Goal: Task Accomplishment & Management: Manage account settings

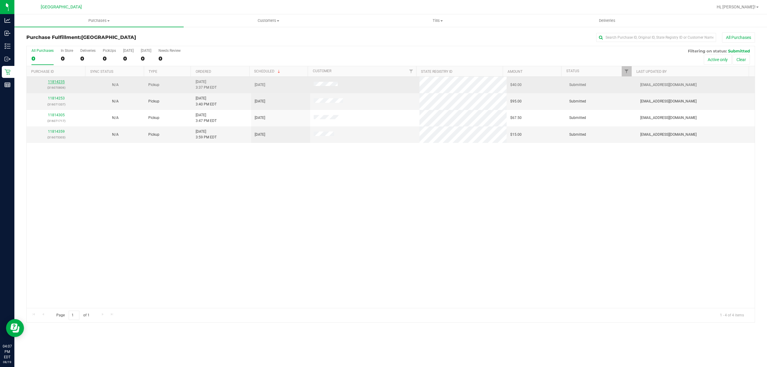
click at [54, 82] on link "11814235" at bounding box center [56, 82] width 17 height 4
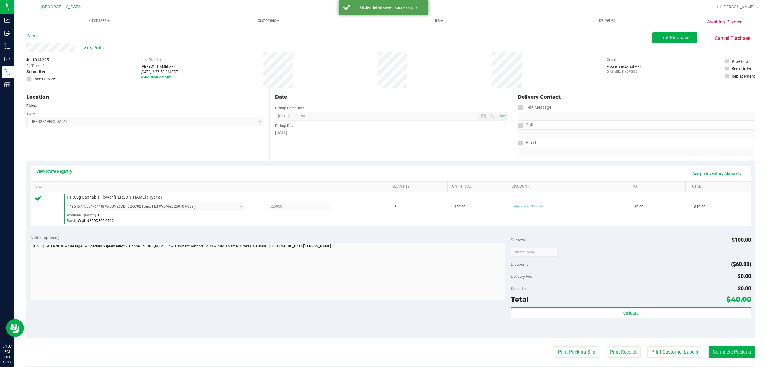
click at [594, 329] on div "Validate" at bounding box center [631, 321] width 240 height 27
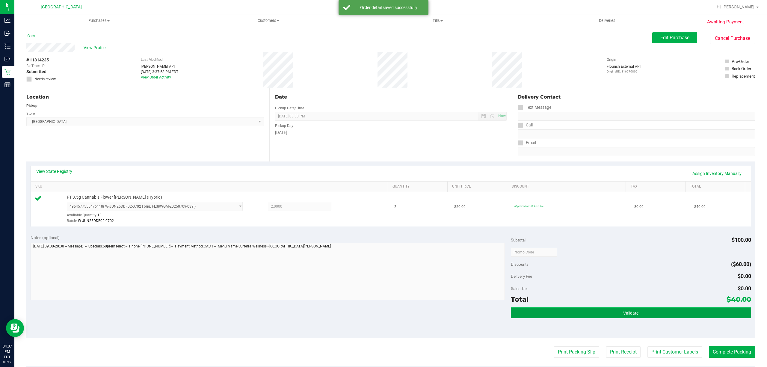
click at [598, 318] on button "Validate" at bounding box center [631, 313] width 240 height 11
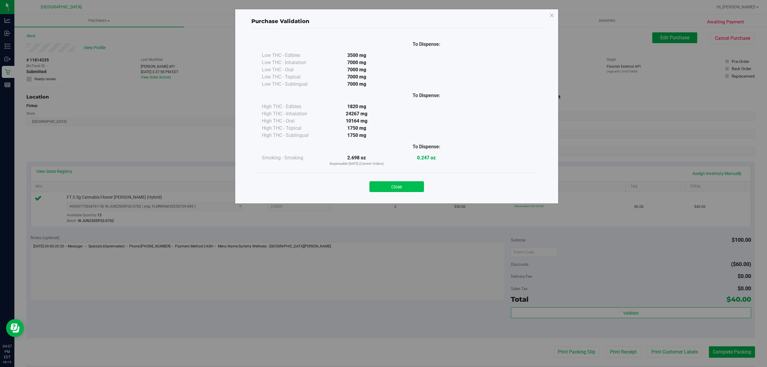
click at [415, 184] on button "Close" at bounding box center [397, 186] width 55 height 11
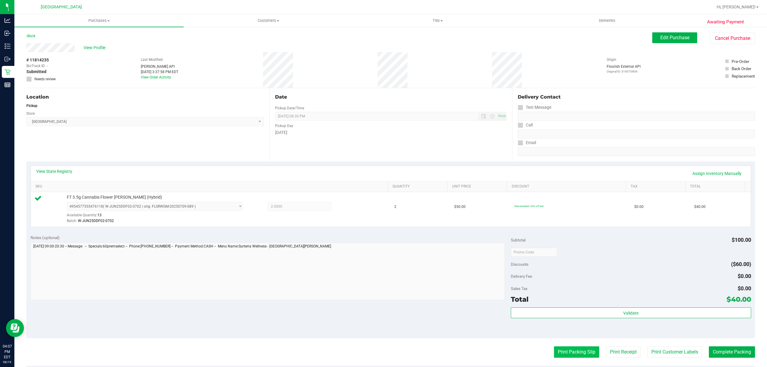
click at [565, 355] on button "Print Packing Slip" at bounding box center [576, 352] width 45 height 11
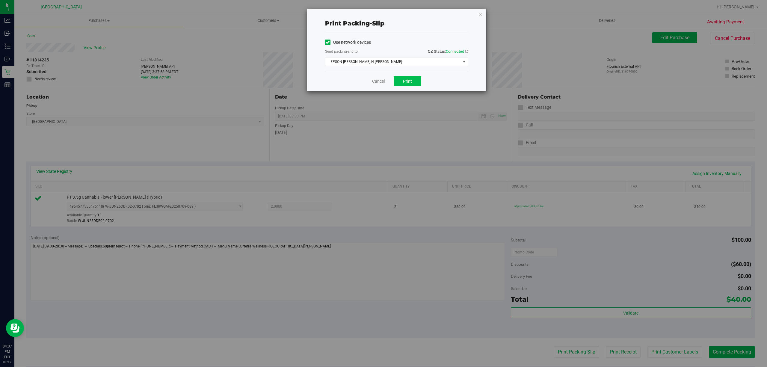
click at [414, 85] on button "Print" at bounding box center [408, 81] width 28 height 10
click at [375, 82] on link "Cancel" at bounding box center [378, 81] width 13 height 6
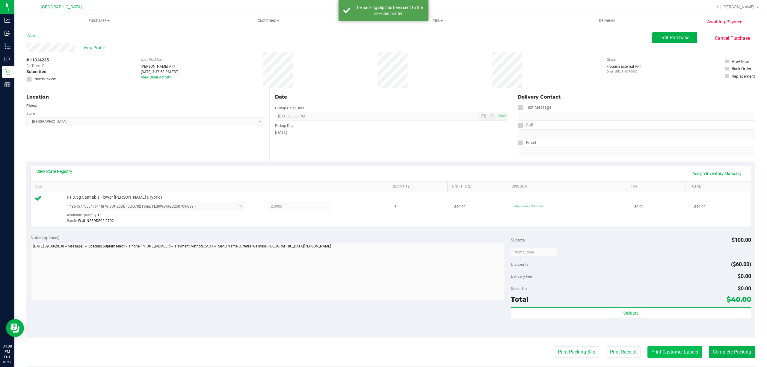
click at [669, 348] on button "Print Customer Labels" at bounding box center [675, 352] width 55 height 11
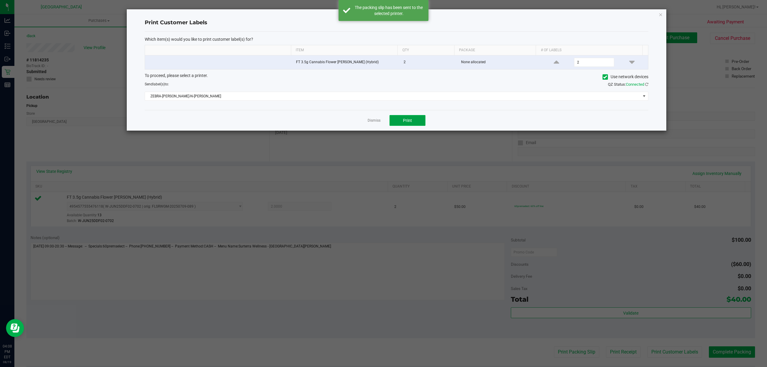
click at [419, 126] on button "Print" at bounding box center [408, 120] width 36 height 11
click at [373, 121] on link "Dismiss" at bounding box center [374, 120] width 13 height 5
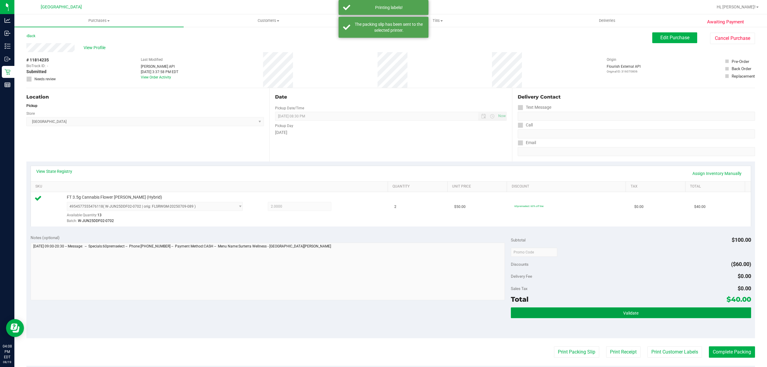
click at [633, 318] on button "Validate" at bounding box center [631, 313] width 240 height 11
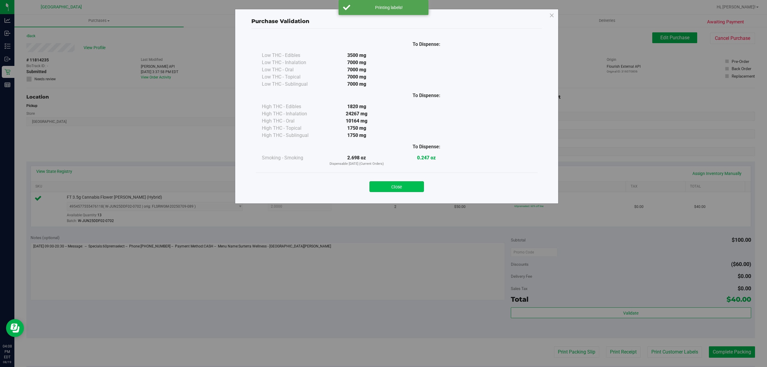
click at [403, 189] on button "Close" at bounding box center [397, 186] width 55 height 11
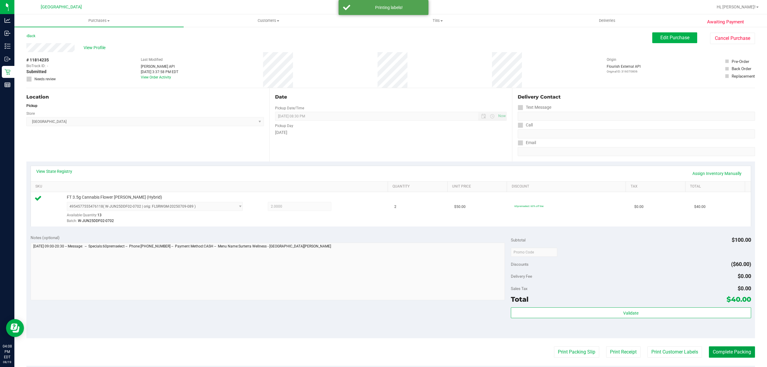
click at [739, 357] on button "Complete Packing" at bounding box center [732, 352] width 46 height 11
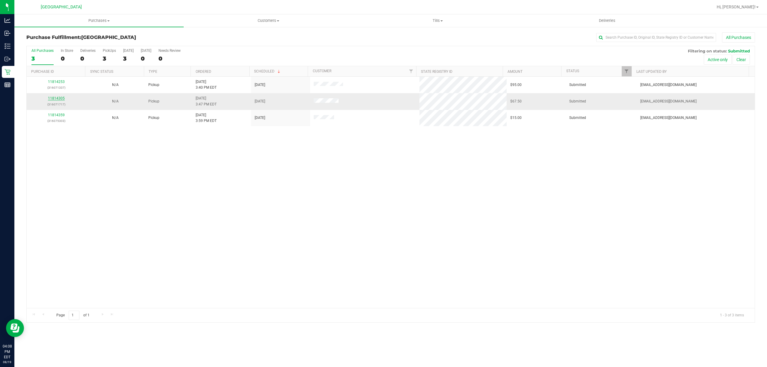
click at [56, 97] on link "11814305" at bounding box center [56, 98] width 17 height 4
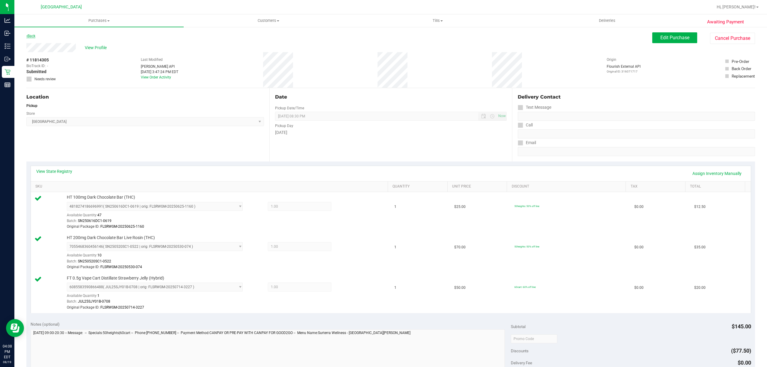
click at [32, 35] on link "Back" at bounding box center [30, 36] width 9 height 4
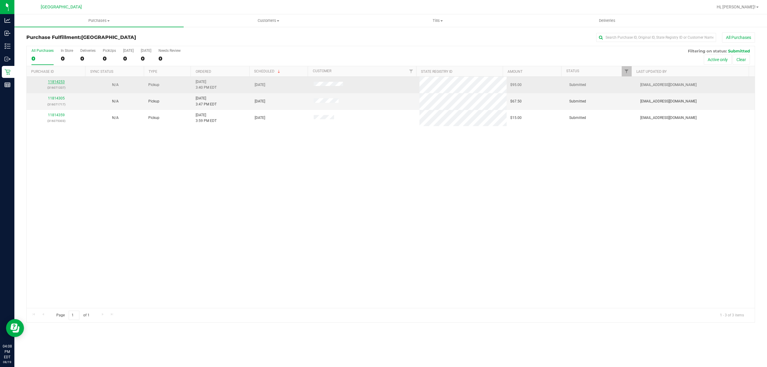
click at [61, 82] on link "11814253" at bounding box center [56, 82] width 17 height 4
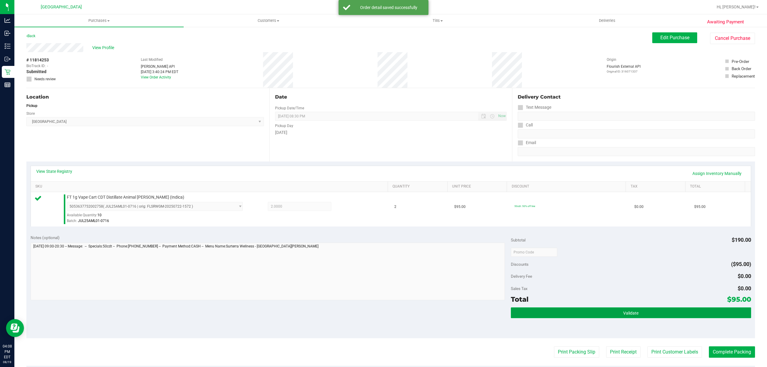
click at [551, 313] on button "Validate" at bounding box center [631, 313] width 240 height 11
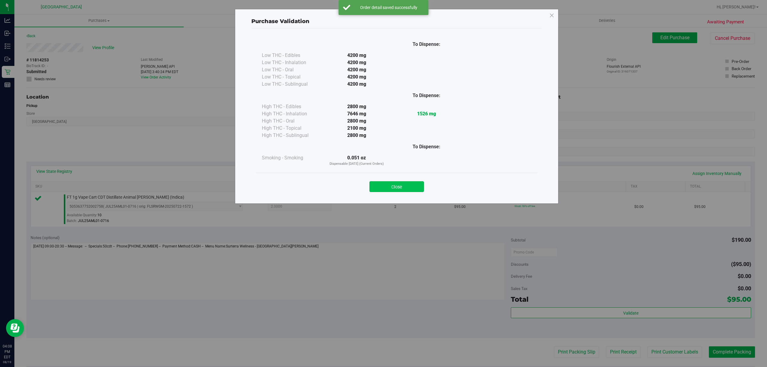
click at [393, 182] on button "Close" at bounding box center [397, 186] width 55 height 11
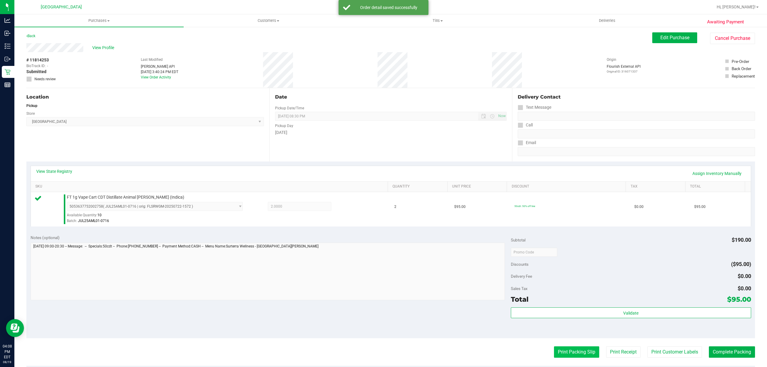
click at [559, 351] on button "Print Packing Slip" at bounding box center [576, 352] width 45 height 11
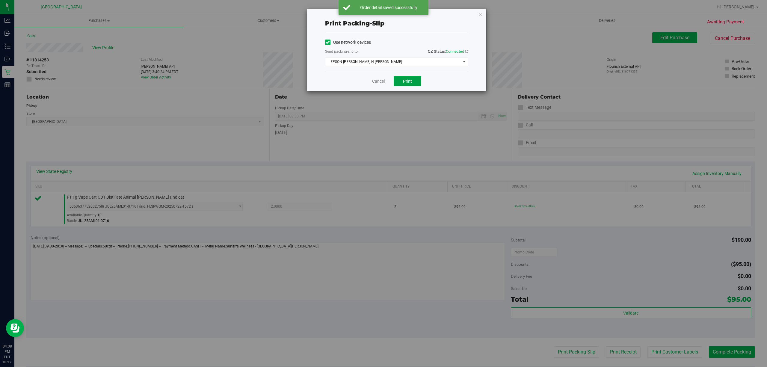
click at [407, 79] on span "Print" at bounding box center [407, 81] width 9 height 5
click at [372, 83] on link "Cancel" at bounding box center [378, 81] width 13 height 6
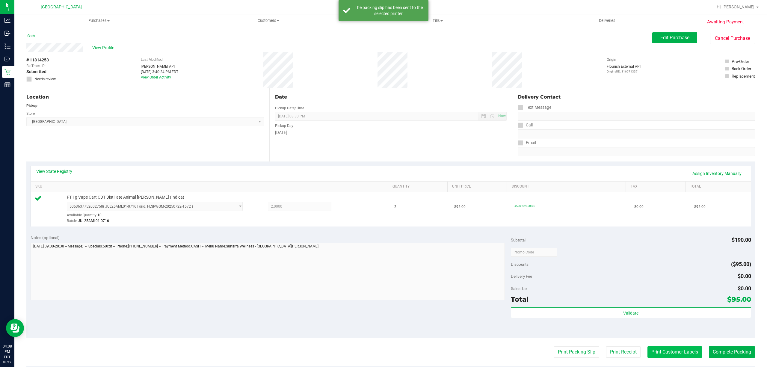
click at [652, 350] on button "Print Customer Labels" at bounding box center [675, 352] width 55 height 11
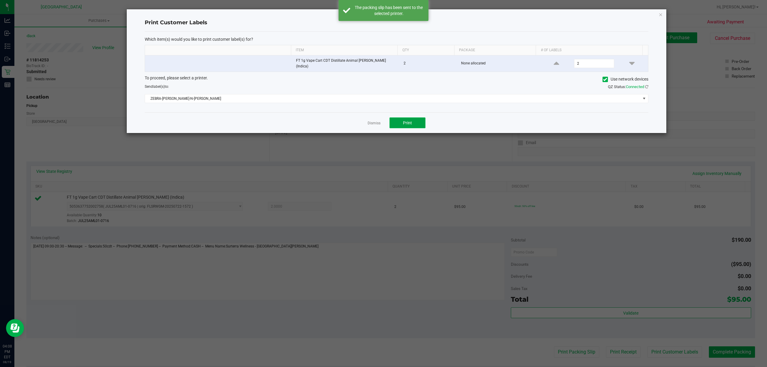
click at [410, 121] on span "Print" at bounding box center [407, 123] width 9 height 5
click at [378, 121] on link "Dismiss" at bounding box center [374, 123] width 13 height 5
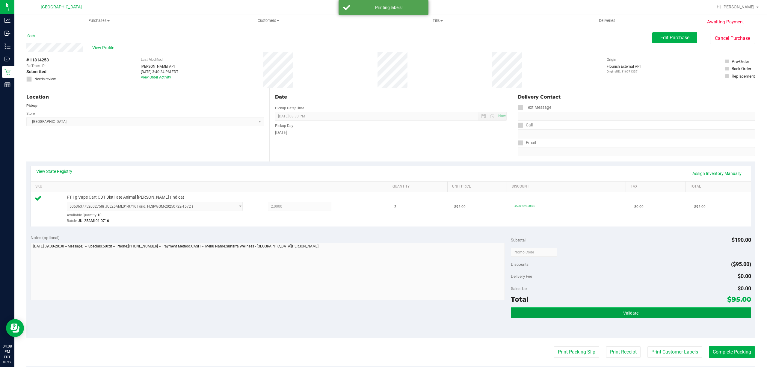
click at [647, 317] on button "Validate" at bounding box center [631, 313] width 240 height 11
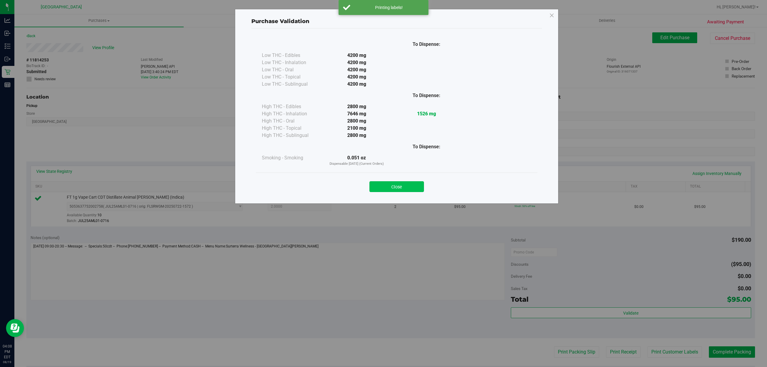
click at [395, 183] on button "Close" at bounding box center [397, 186] width 55 height 11
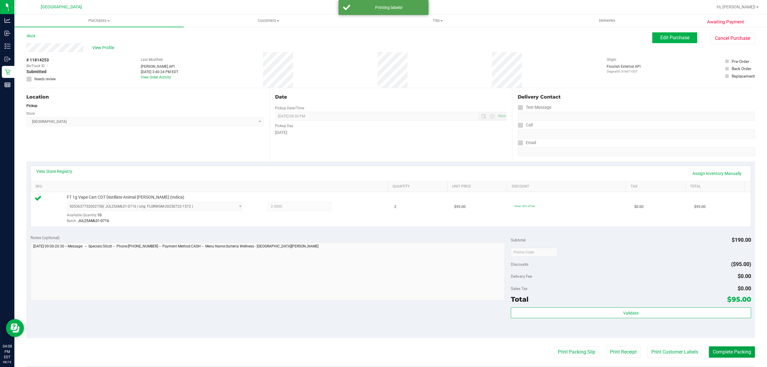
click at [719, 353] on button "Complete Packing" at bounding box center [732, 352] width 46 height 11
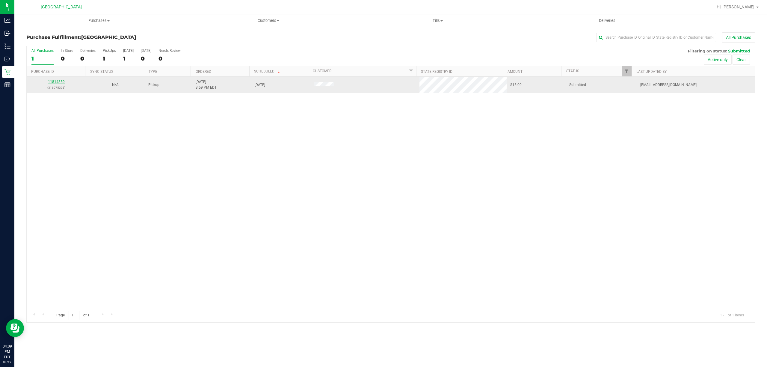
click at [56, 82] on link "11814359" at bounding box center [56, 82] width 17 height 4
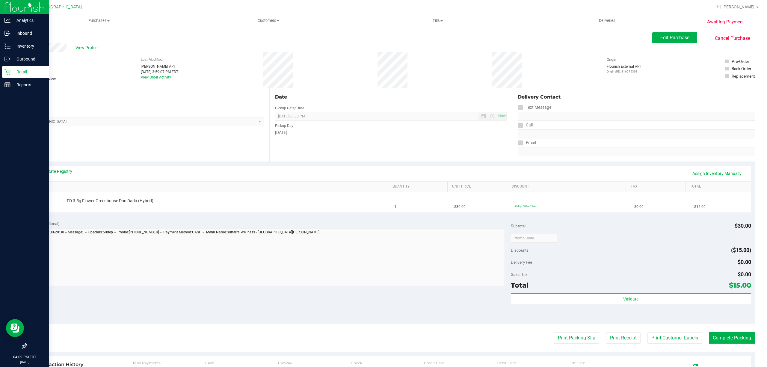
click at [11, 73] on p "Retail" at bounding box center [28, 71] width 36 height 7
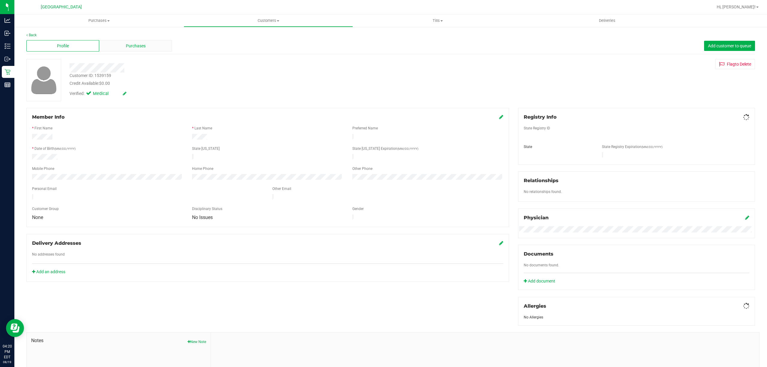
click at [122, 53] on div "Profile Purchases Add customer to queue" at bounding box center [390, 46] width 729 height 16
click at [123, 41] on div "Purchases" at bounding box center [135, 45] width 73 height 11
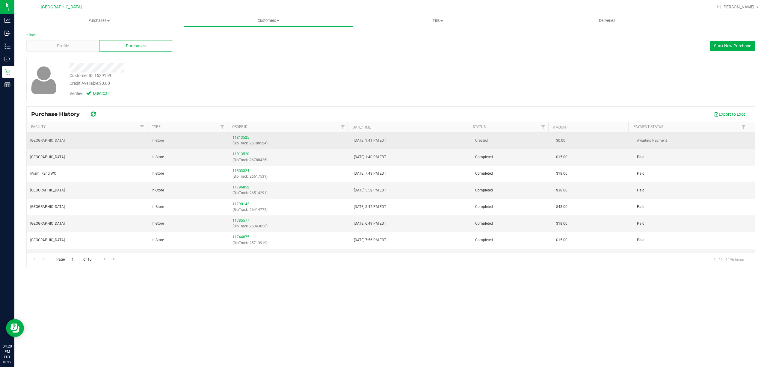
click at [240, 141] on p "(BioTrack: 26788524)" at bounding box center [290, 144] width 114 height 6
click at [240, 140] on div "11813525 (BioTrack: 26788524)" at bounding box center [290, 140] width 114 height 11
click at [239, 138] on link "11813525" at bounding box center [241, 137] width 17 height 4
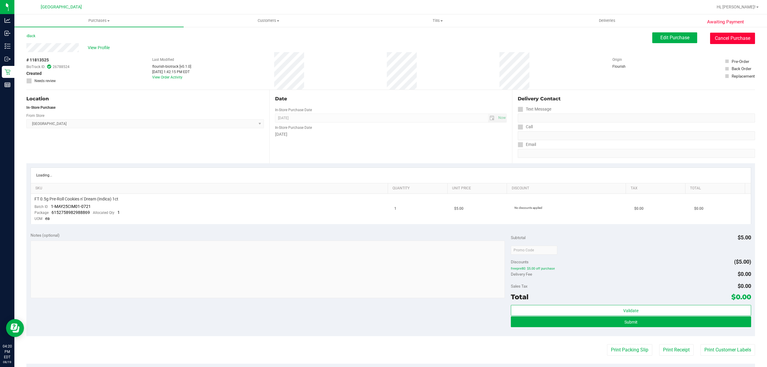
click at [747, 36] on button "Cancel Purchase" at bounding box center [732, 38] width 45 height 11
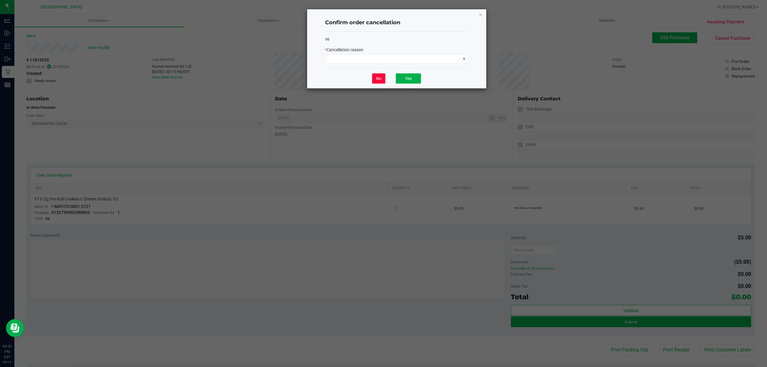
click at [383, 76] on button "No" at bounding box center [378, 78] width 13 height 10
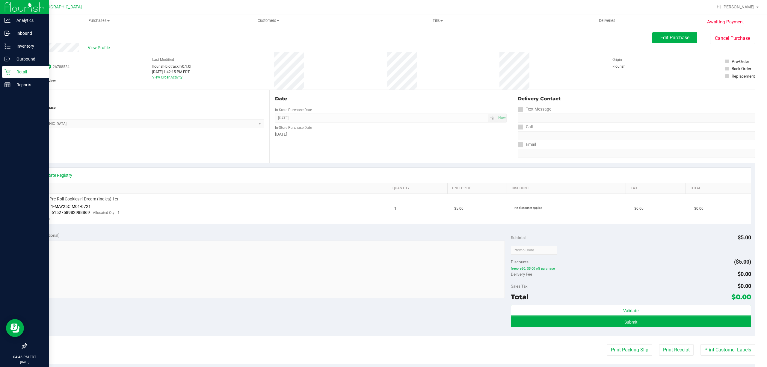
click at [17, 70] on p "Retail" at bounding box center [28, 71] width 36 height 7
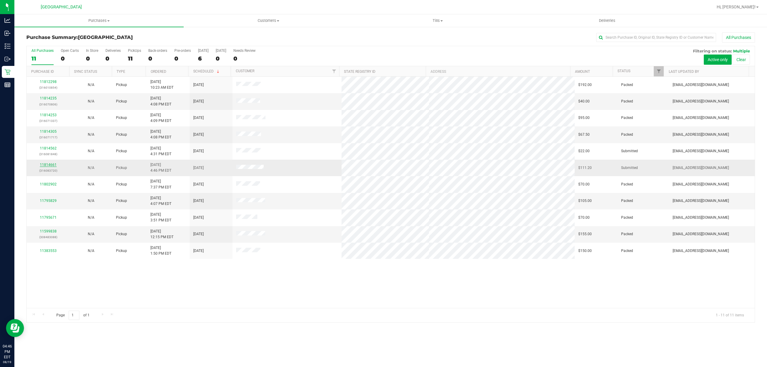
click at [48, 166] on link "11814661" at bounding box center [48, 165] width 17 height 4
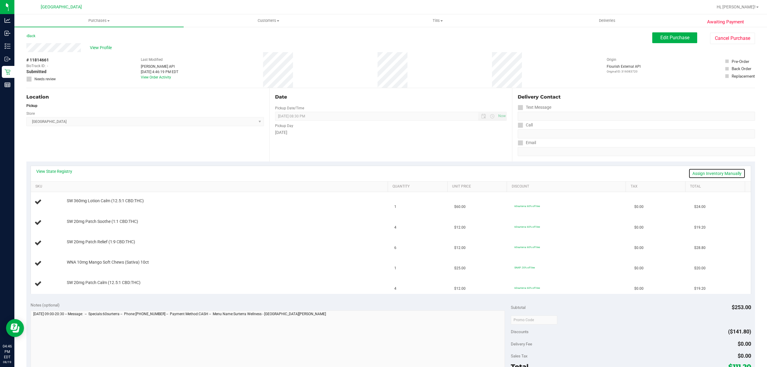
click at [720, 173] on link "Assign Inventory Manually" at bounding box center [717, 173] width 57 height 10
click at [723, 173] on link "Save & Exit" at bounding box center [732, 173] width 28 height 10
click at [65, 172] on link "View State Registry" at bounding box center [54, 171] width 36 height 6
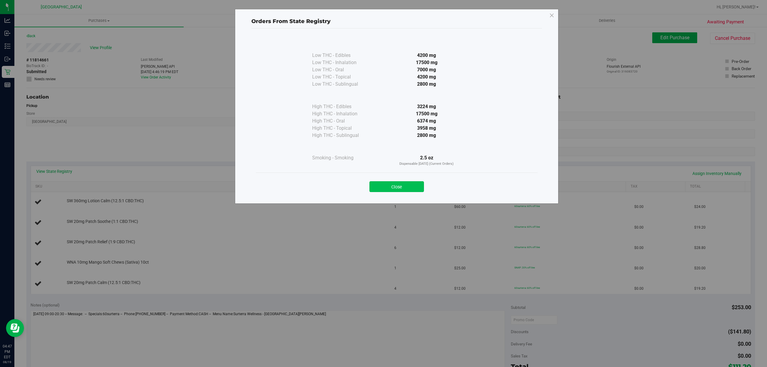
click at [388, 186] on button "Close" at bounding box center [397, 186] width 55 height 11
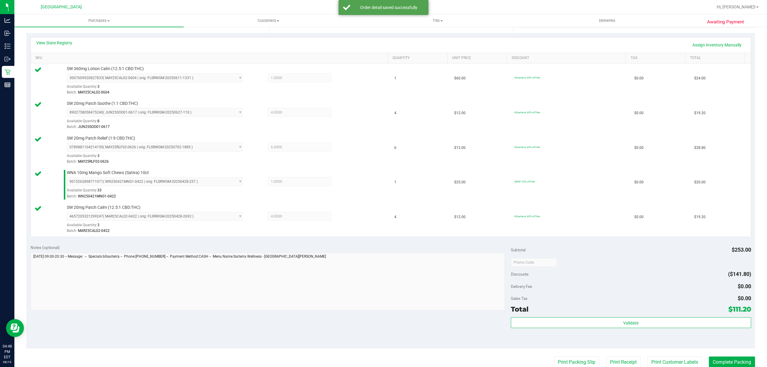
scroll to position [129, 0]
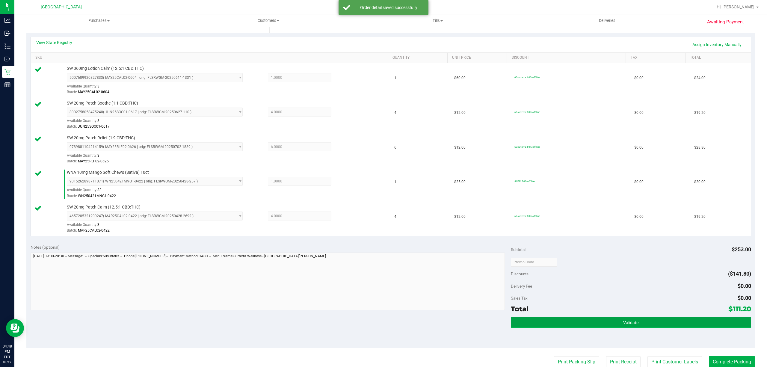
click at [576, 324] on button "Validate" at bounding box center [631, 322] width 240 height 11
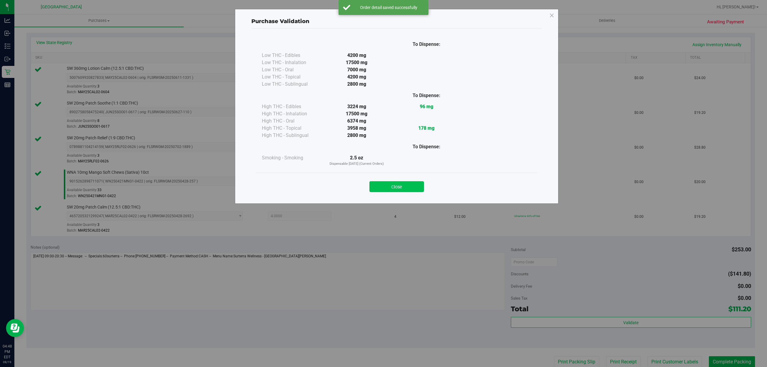
click at [388, 188] on button "Close" at bounding box center [397, 186] width 55 height 11
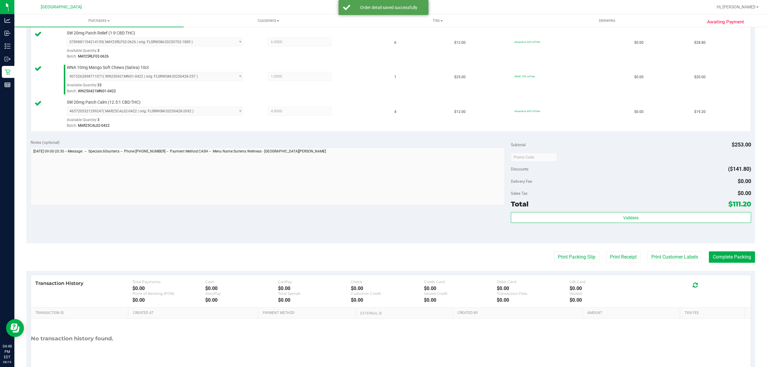
scroll to position [236, 0]
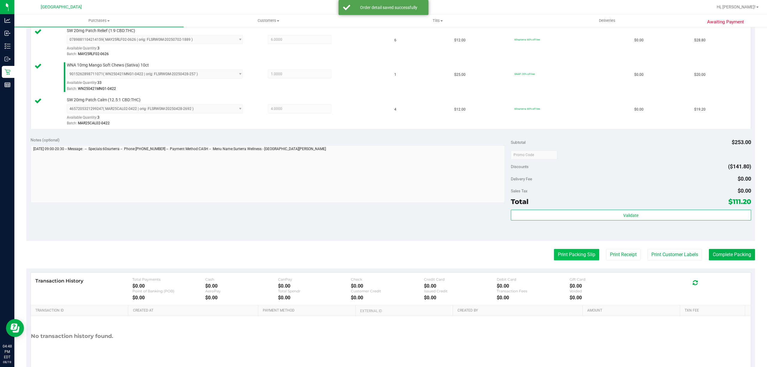
click at [561, 254] on button "Print Packing Slip" at bounding box center [576, 254] width 45 height 11
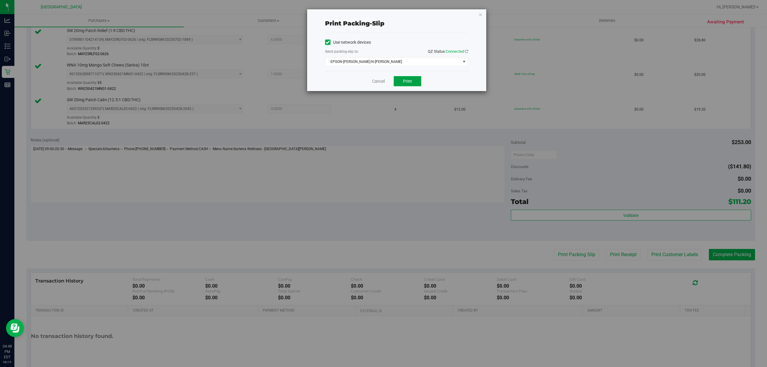
click at [412, 79] on button "Print" at bounding box center [408, 81] width 28 height 10
click at [382, 83] on link "Cancel" at bounding box center [378, 81] width 13 height 6
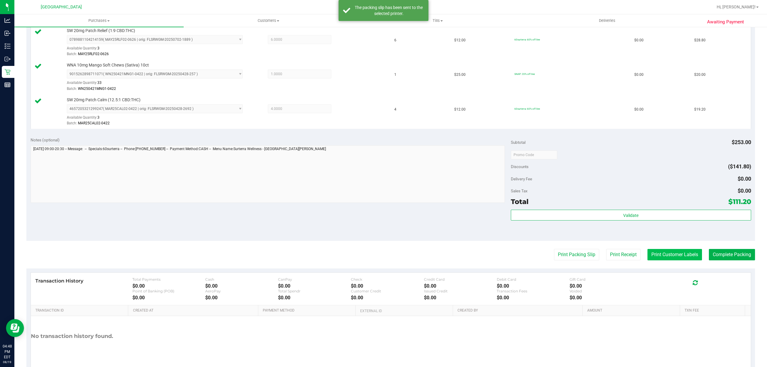
click at [660, 251] on button "Print Customer Labels" at bounding box center [675, 254] width 55 height 11
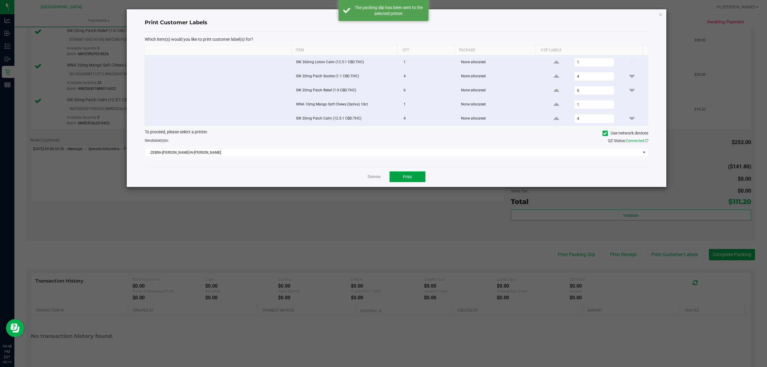
click at [403, 179] on span "Print" at bounding box center [407, 176] width 9 height 5
click at [372, 180] on link "Dismiss" at bounding box center [374, 176] width 13 height 5
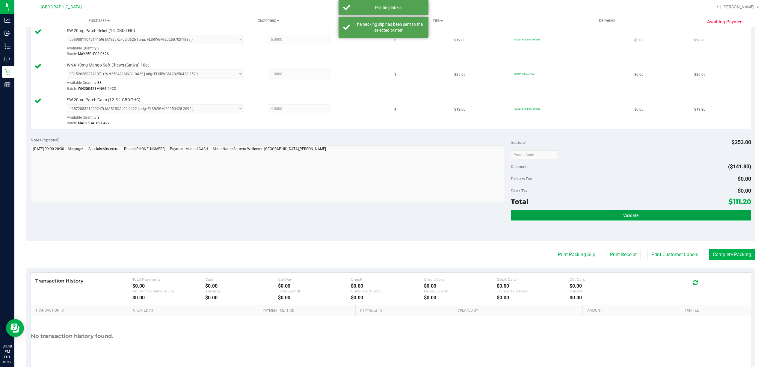
click at [579, 219] on button "Validate" at bounding box center [631, 215] width 240 height 11
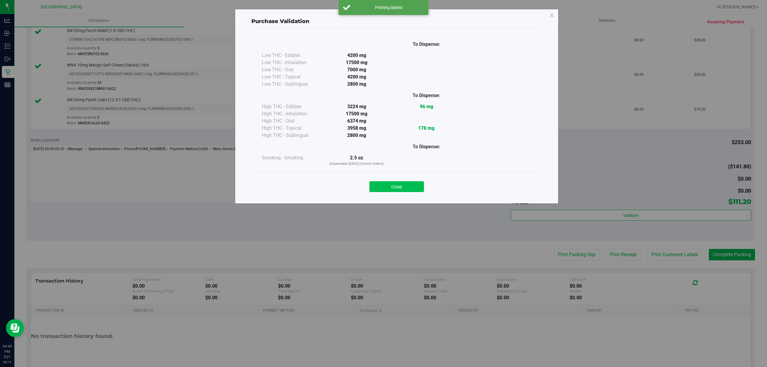
click at [405, 182] on button "Close" at bounding box center [397, 186] width 55 height 11
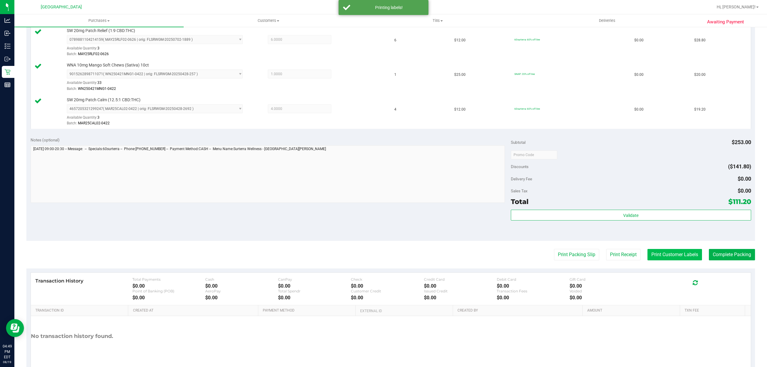
click at [662, 257] on button "Print Customer Labels" at bounding box center [675, 254] width 55 height 11
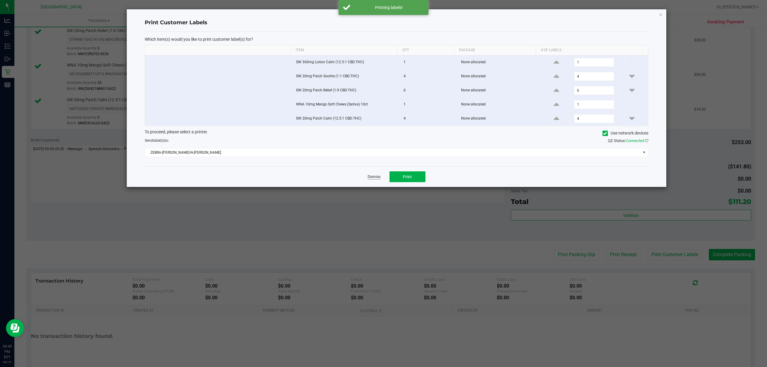
click at [376, 180] on link "Dismiss" at bounding box center [374, 176] width 13 height 5
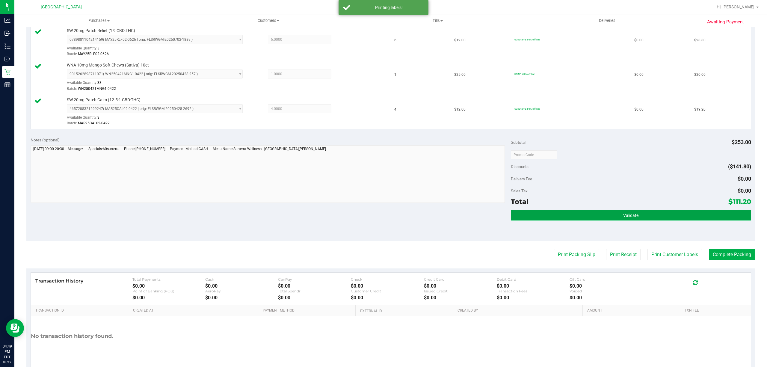
click at [565, 215] on button "Validate" at bounding box center [631, 215] width 240 height 11
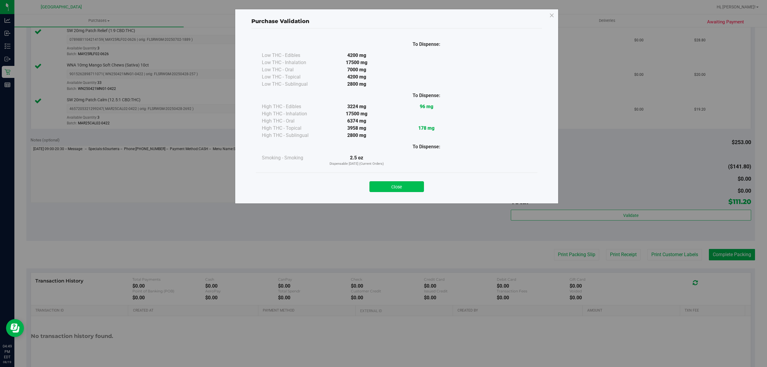
click at [399, 189] on button "Close" at bounding box center [397, 186] width 55 height 11
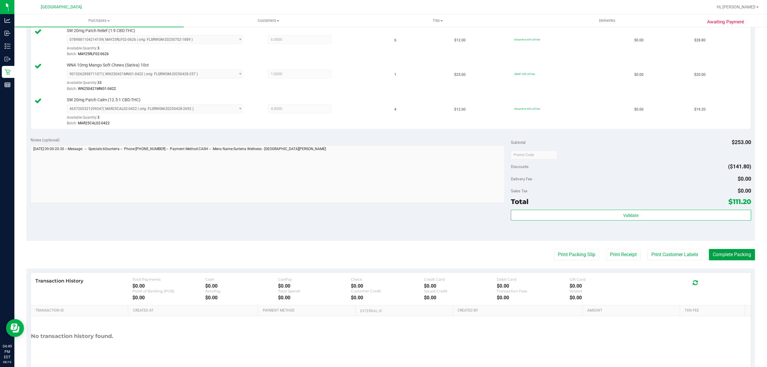
click at [726, 251] on button "Complete Packing" at bounding box center [732, 254] width 46 height 11
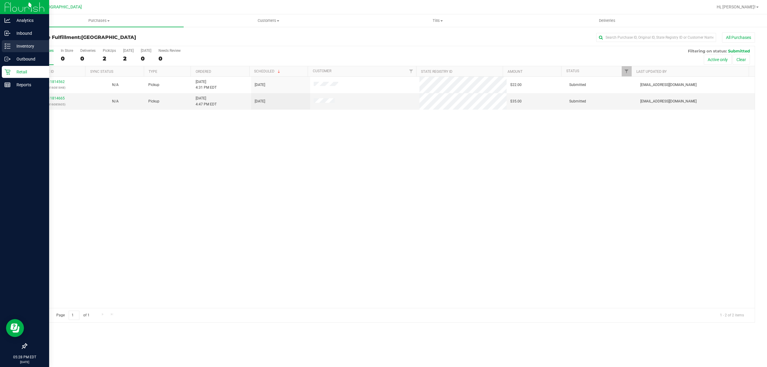
click at [16, 52] on div "Inventory" at bounding box center [25, 46] width 47 height 12
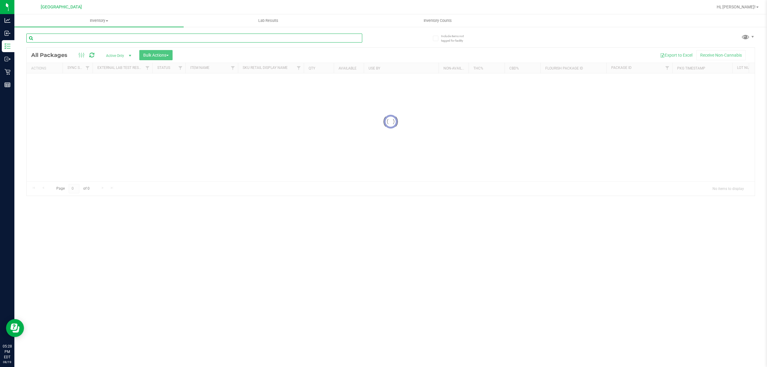
click at [59, 39] on div "Inventory All packages All inventory Waste log Create inventory Lab Results Inv…" at bounding box center [390, 190] width 753 height 353
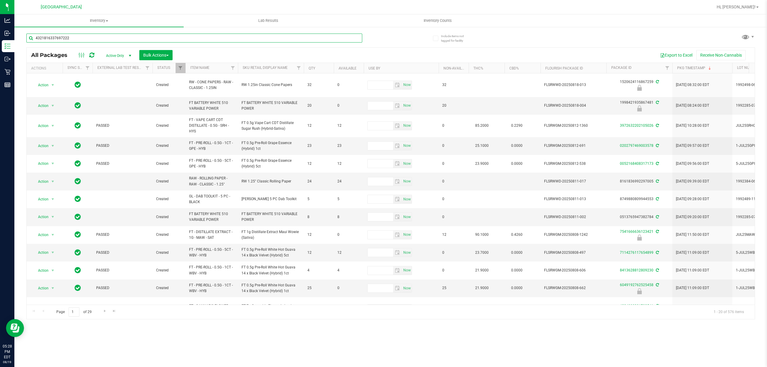
type input "4321816337697222"
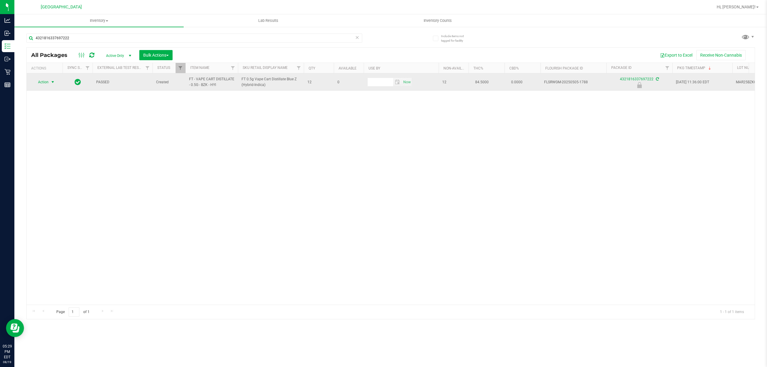
click at [52, 82] on span "select" at bounding box center [52, 82] width 5 height 5
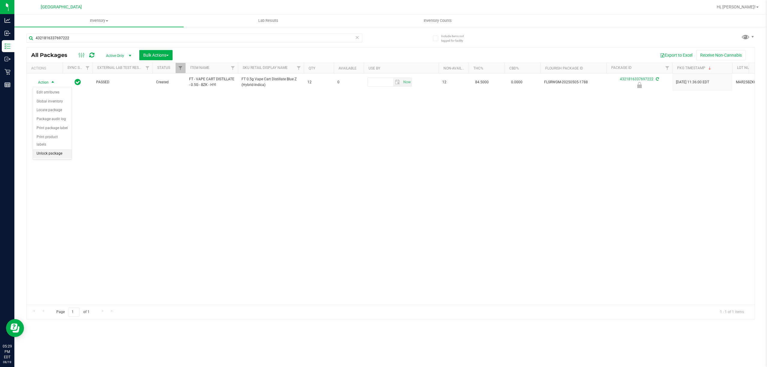
click at [43, 154] on li "Unlock package" at bounding box center [52, 153] width 39 height 9
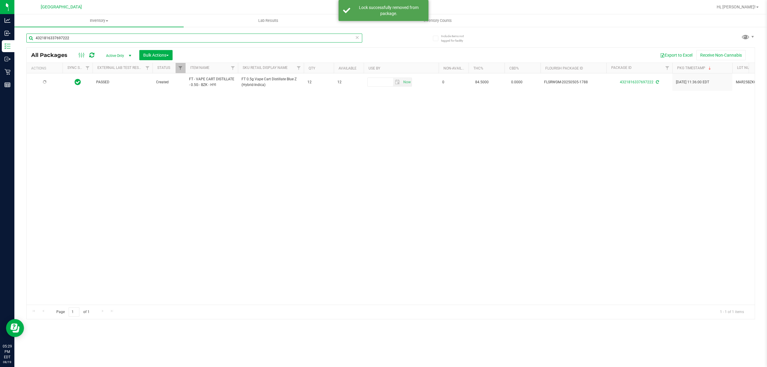
click at [99, 41] on input "4321816337697222" at bounding box center [194, 38] width 336 height 9
type input "9397295374011285"
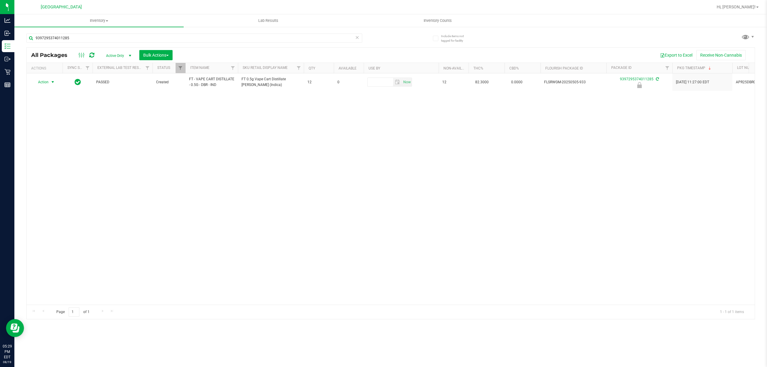
click at [43, 81] on span "Action" at bounding box center [41, 82] width 16 height 8
click at [54, 150] on li "Unlock package" at bounding box center [52, 153] width 39 height 9
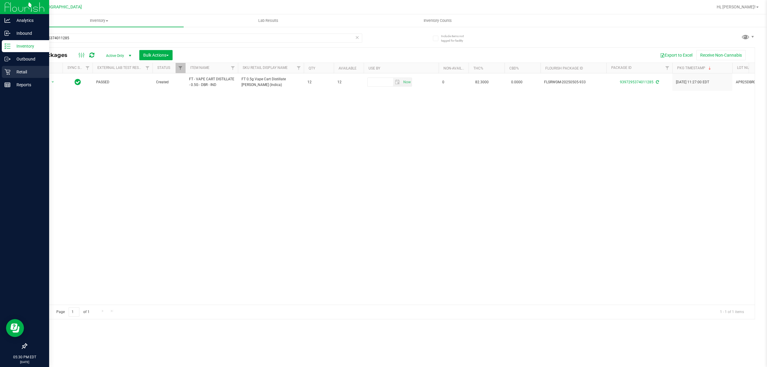
click at [12, 77] on div "Retail" at bounding box center [25, 72] width 47 height 12
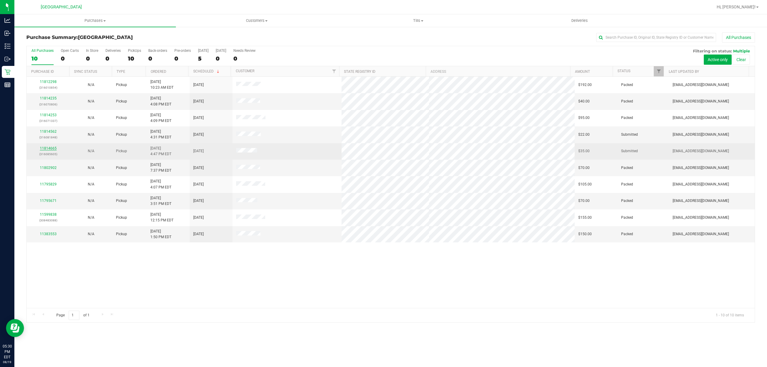
click at [55, 147] on link "11814665" at bounding box center [48, 148] width 17 height 4
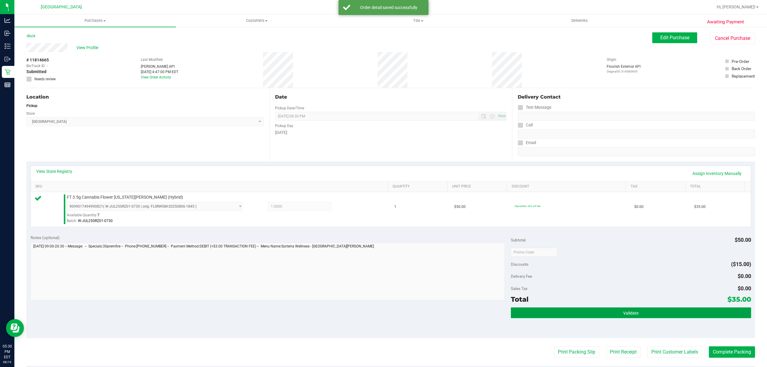
click at [592, 312] on button "Validate" at bounding box center [631, 313] width 240 height 11
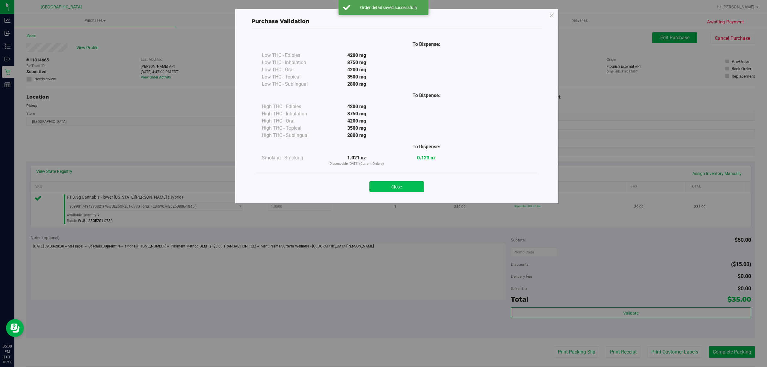
click at [402, 184] on button "Close" at bounding box center [397, 186] width 55 height 11
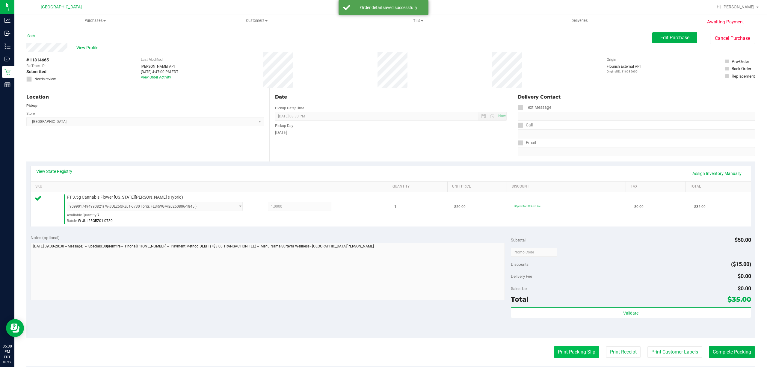
click at [578, 356] on button "Print Packing Slip" at bounding box center [576, 352] width 45 height 11
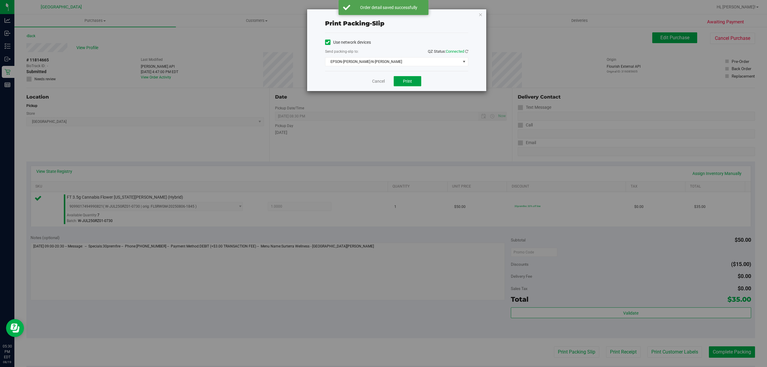
click at [406, 82] on span "Print" at bounding box center [407, 81] width 9 height 5
click at [377, 82] on link "Cancel" at bounding box center [378, 81] width 13 height 6
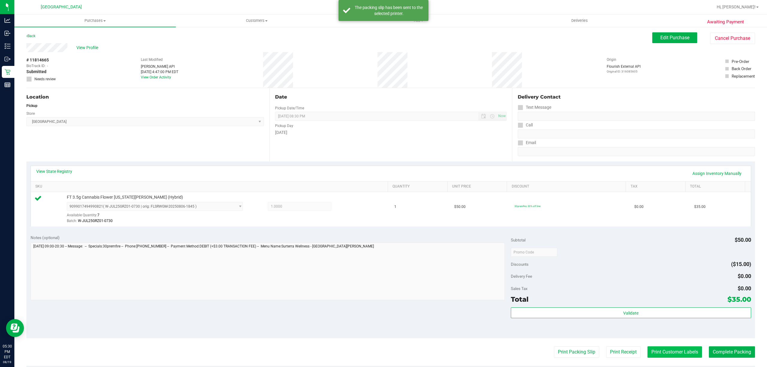
click at [667, 354] on button "Print Customer Labels" at bounding box center [675, 352] width 55 height 11
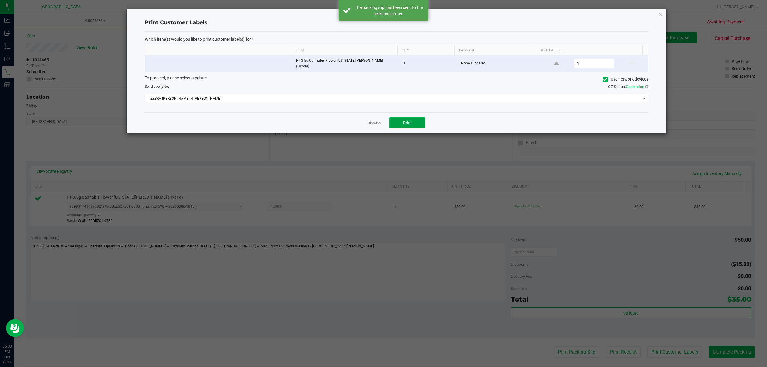
click at [416, 119] on button "Print" at bounding box center [408, 123] width 36 height 11
click at [376, 121] on link "Dismiss" at bounding box center [374, 123] width 13 height 5
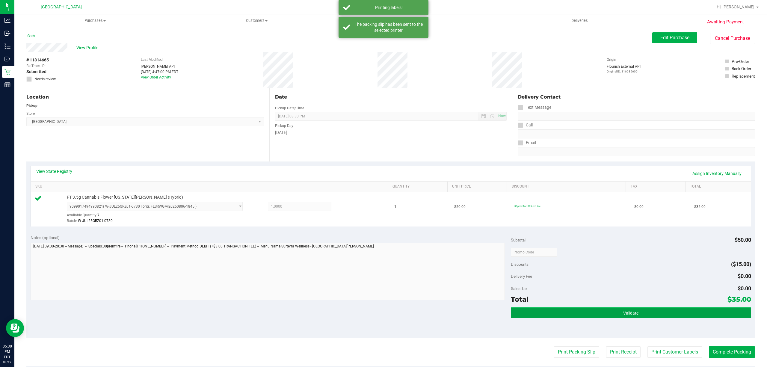
click at [603, 310] on button "Validate" at bounding box center [631, 313] width 240 height 11
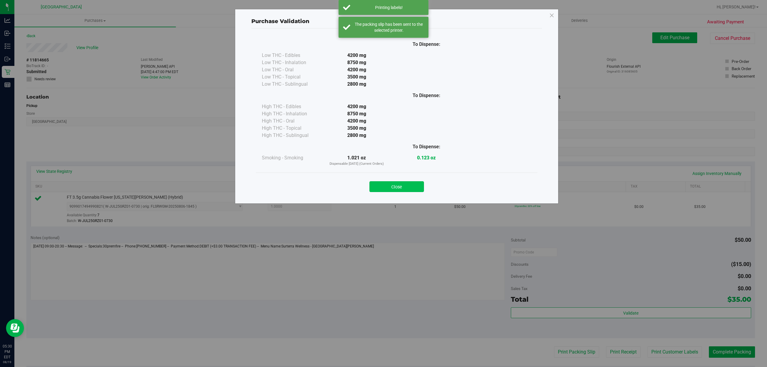
click at [422, 192] on button "Close" at bounding box center [397, 186] width 55 height 11
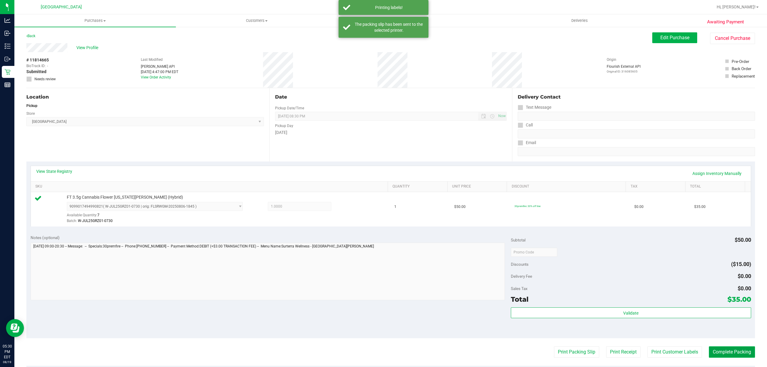
click at [724, 353] on button "Complete Packing" at bounding box center [732, 352] width 46 height 11
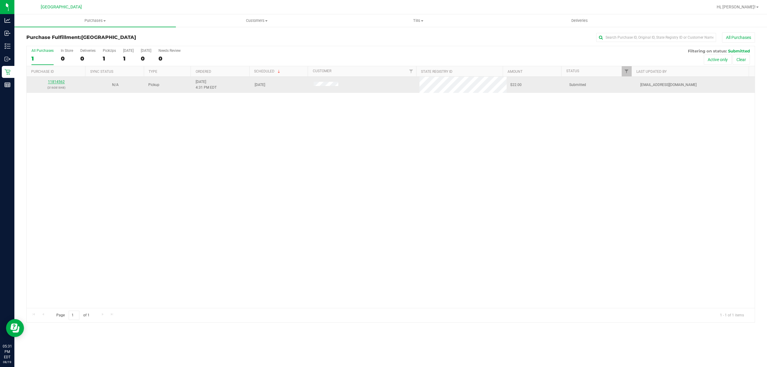
click at [64, 83] on link "11814562" at bounding box center [56, 82] width 17 height 4
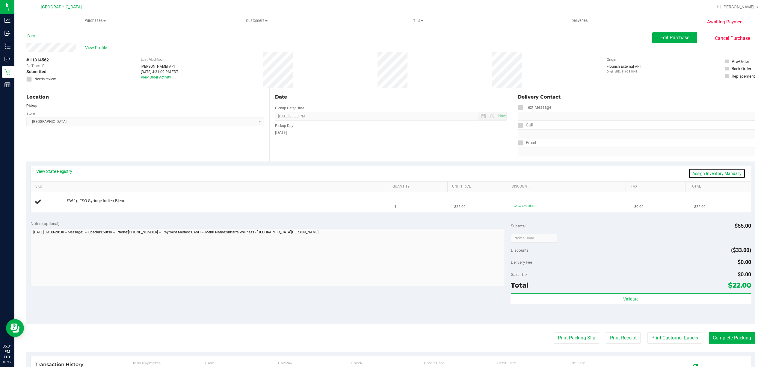
click at [708, 174] on link "Assign Inventory Manually" at bounding box center [717, 173] width 57 height 10
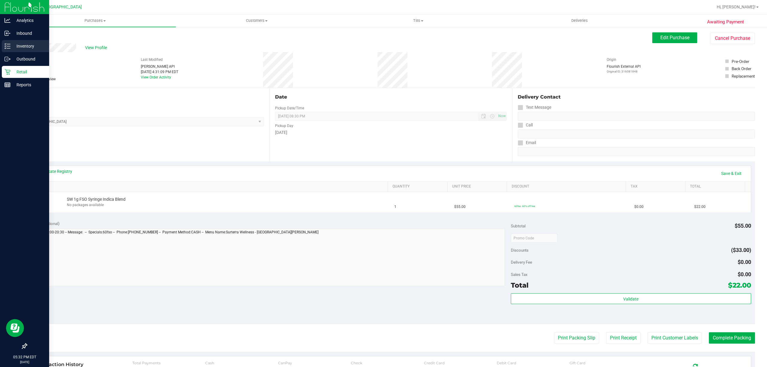
click at [9, 44] on line at bounding box center [8, 44] width 3 height 0
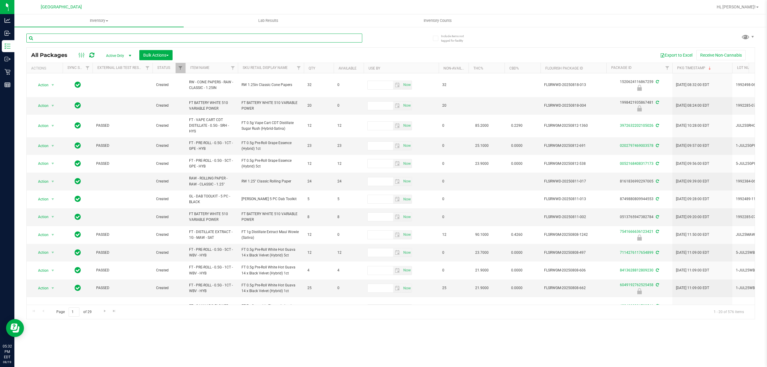
click at [98, 37] on input "text" at bounding box center [194, 38] width 336 height 9
type input "6368807263731584"
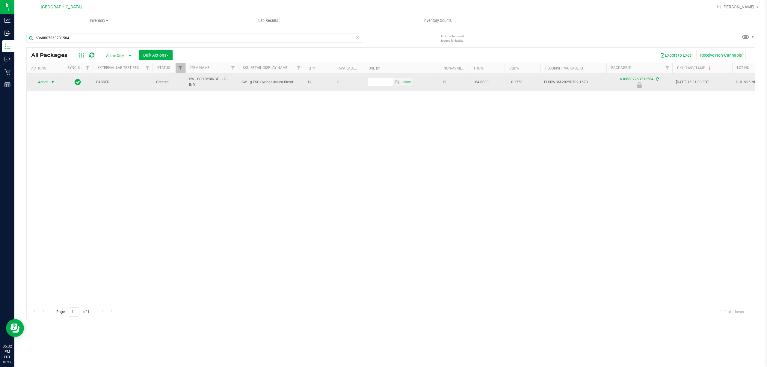
click at [45, 82] on span "Action" at bounding box center [41, 82] width 16 height 8
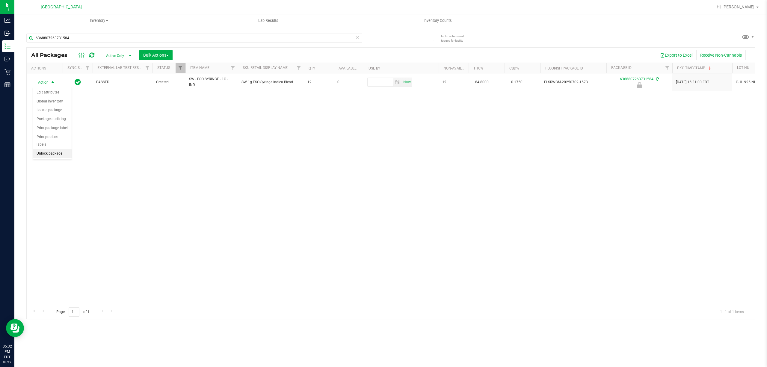
click at [45, 154] on li "Unlock package" at bounding box center [52, 153] width 39 height 9
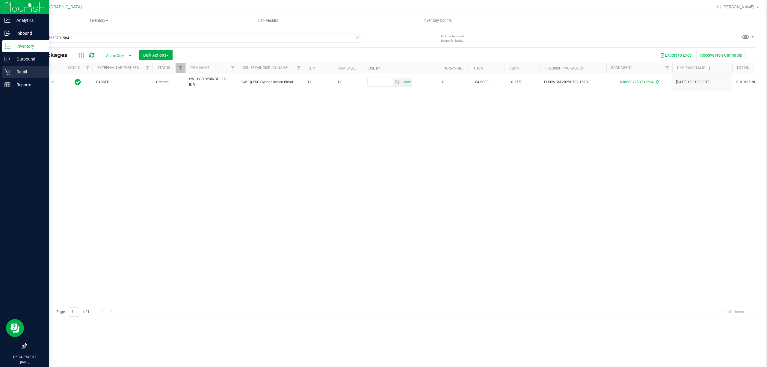
click at [11, 73] on p "Retail" at bounding box center [28, 71] width 36 height 7
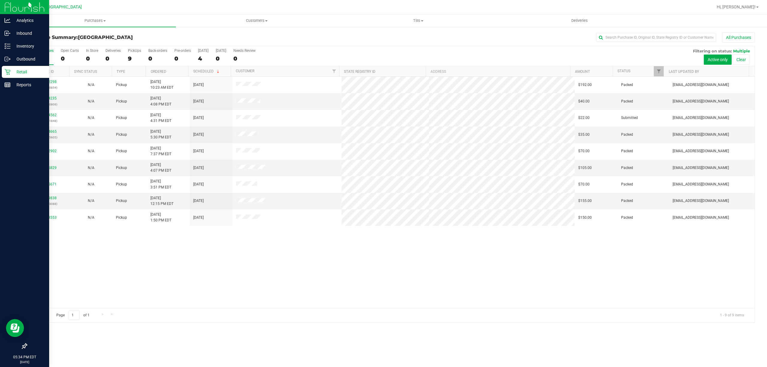
click at [0, 66] on link "Retail" at bounding box center [24, 72] width 49 height 13
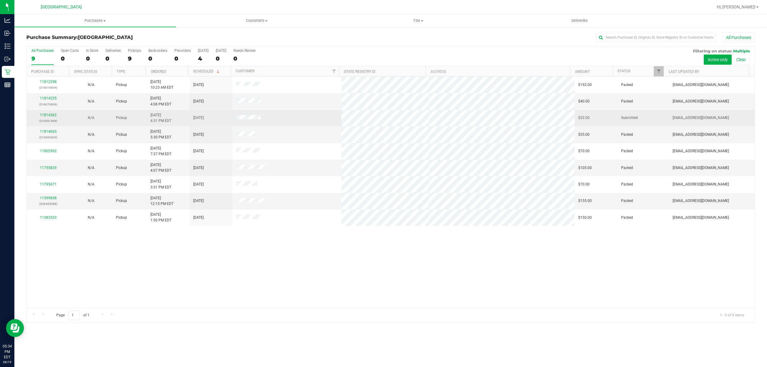
click at [77, 118] on div "N/A" at bounding box center [91, 118] width 36 height 6
click at [47, 117] on link "11814562" at bounding box center [48, 115] width 17 height 4
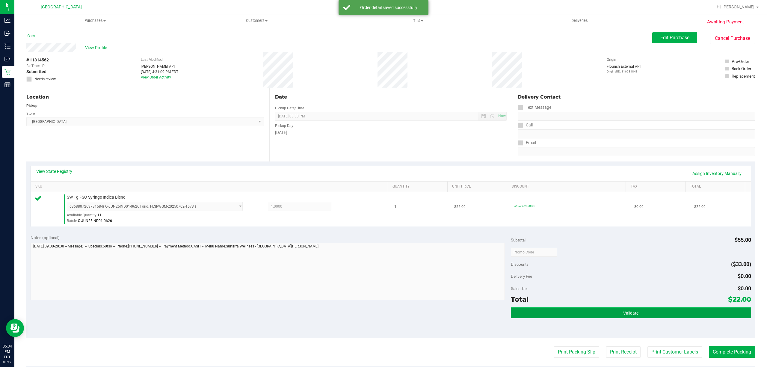
click at [639, 315] on button "Validate" at bounding box center [631, 313] width 240 height 11
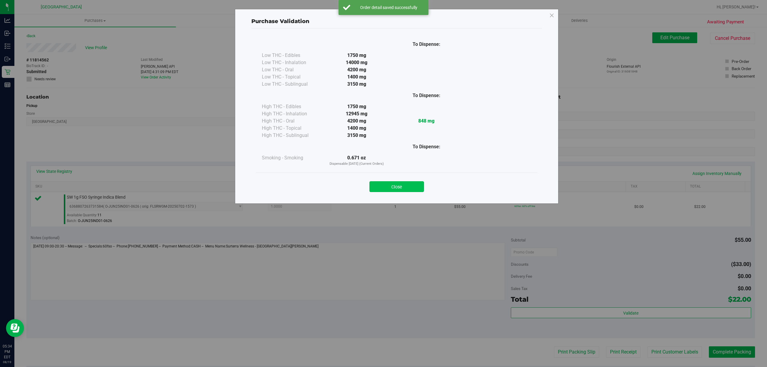
click at [403, 189] on button "Close" at bounding box center [397, 186] width 55 height 11
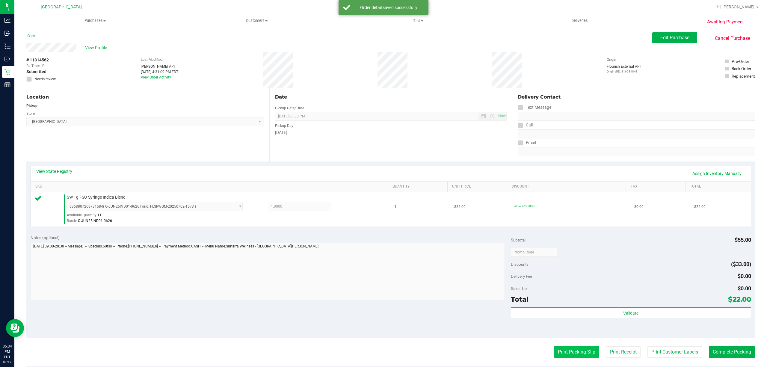
click at [566, 354] on button "Print Packing Slip" at bounding box center [576, 352] width 45 height 11
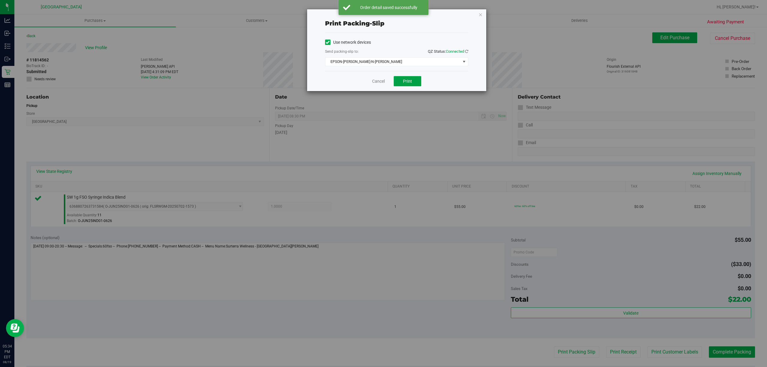
click at [404, 86] on button "Print" at bounding box center [408, 81] width 28 height 10
click at [380, 82] on link "Cancel" at bounding box center [378, 81] width 13 height 6
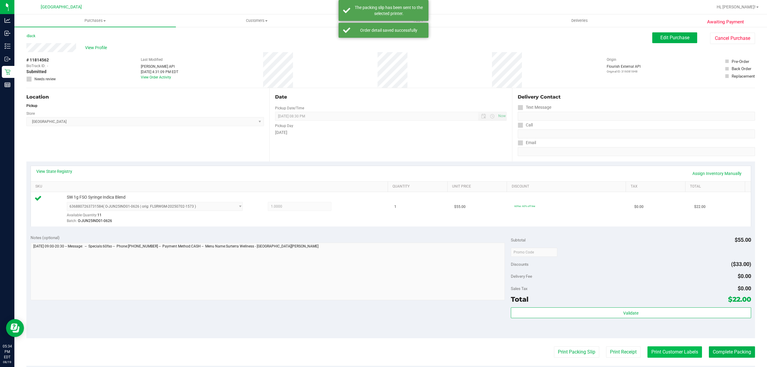
click at [671, 355] on button "Print Customer Labels" at bounding box center [675, 352] width 55 height 11
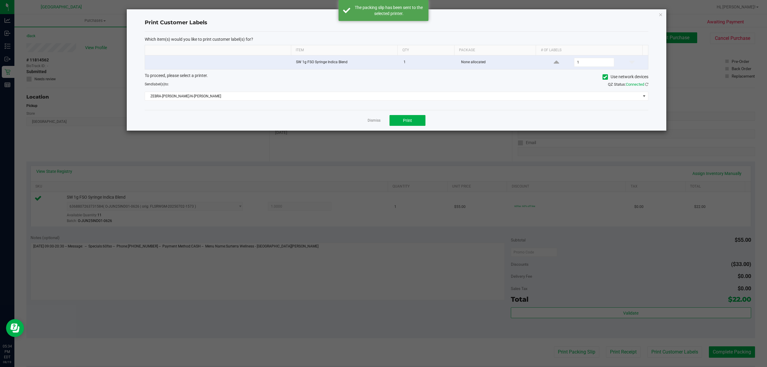
click at [411, 134] on ngb-modal-window "Print Customer Labels Which item(s) would you like to print customer label(s) f…" at bounding box center [386, 183] width 772 height 367
click at [412, 118] on button "Print" at bounding box center [408, 120] width 36 height 11
click at [373, 122] on link "Dismiss" at bounding box center [374, 120] width 13 height 5
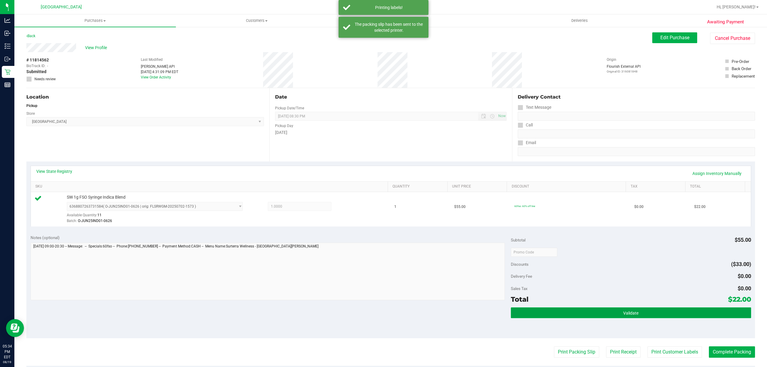
click at [604, 317] on button "Validate" at bounding box center [631, 313] width 240 height 11
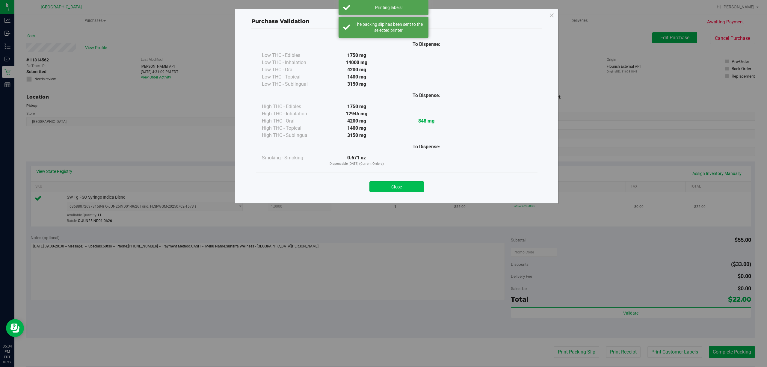
click at [397, 183] on button "Close" at bounding box center [397, 186] width 55 height 11
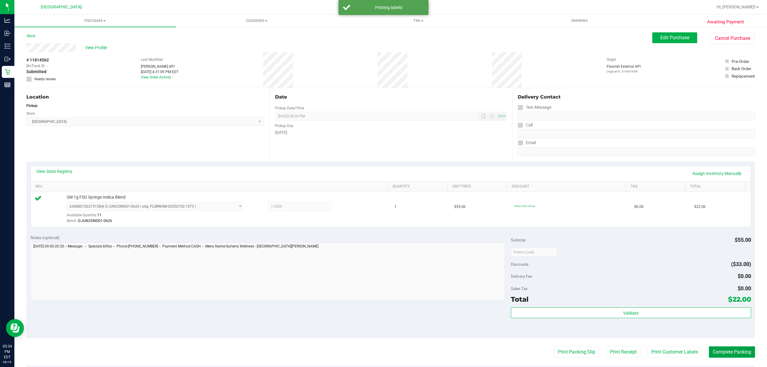
click at [732, 353] on button "Complete Packing" at bounding box center [732, 352] width 46 height 11
